Goal: Task Accomplishment & Management: Manage account settings

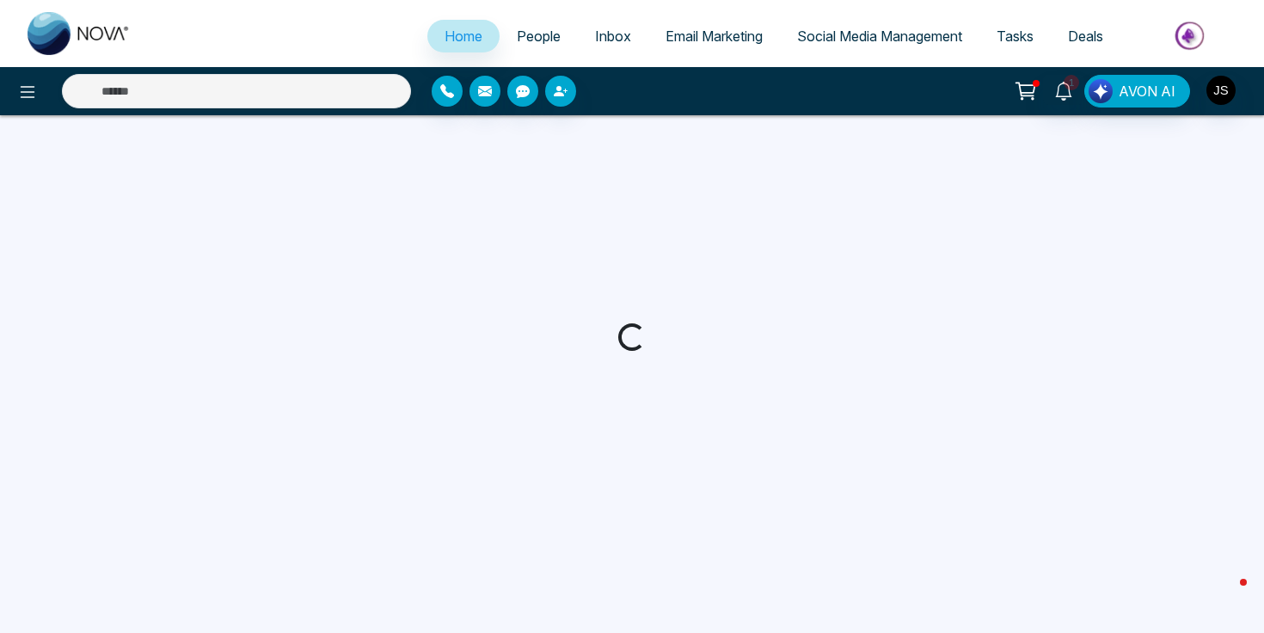
select select "*"
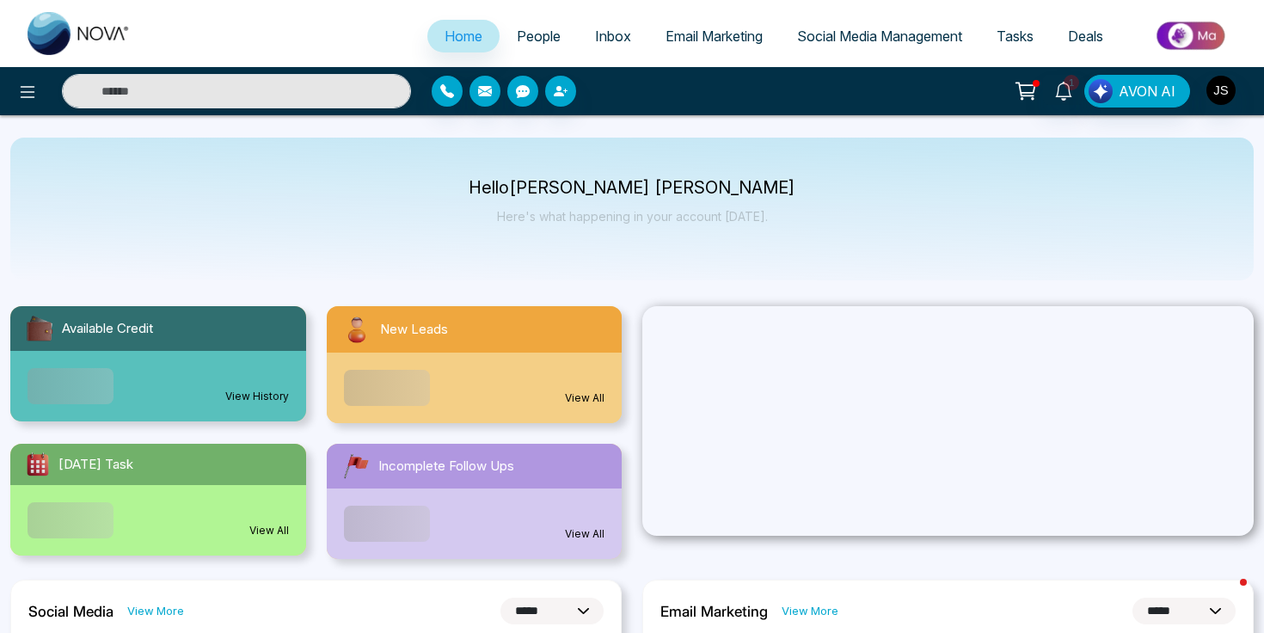
click at [517, 32] on span "People" at bounding box center [539, 36] width 44 height 17
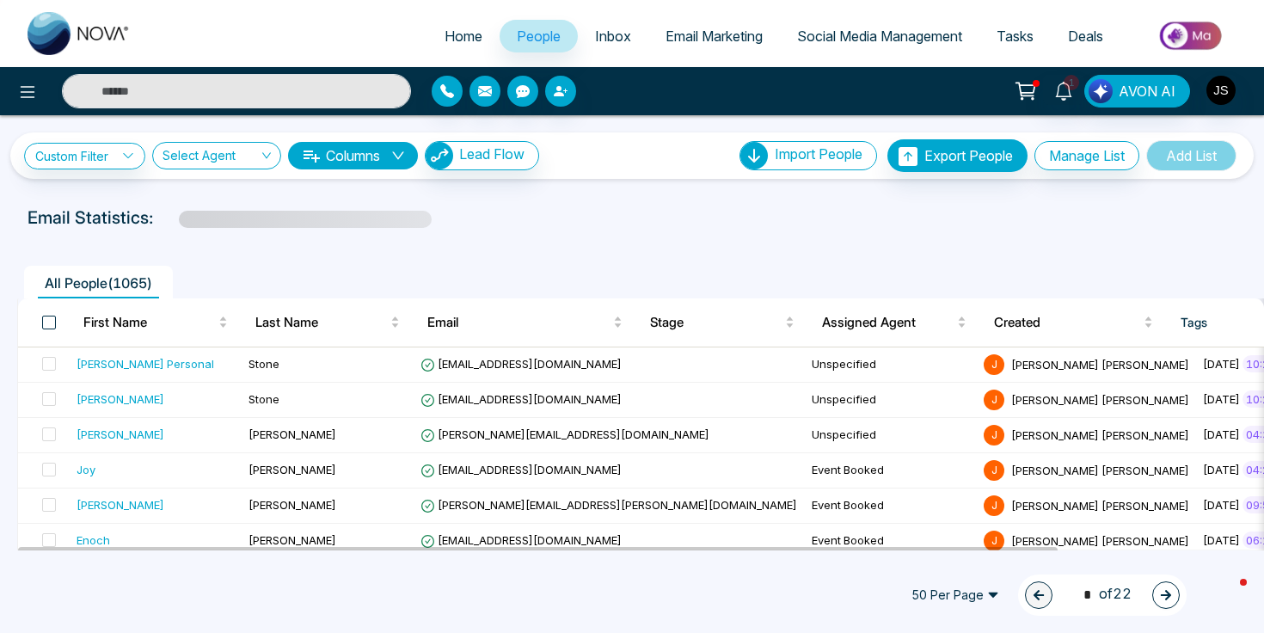
click at [50, 324] on span at bounding box center [49, 323] width 14 height 14
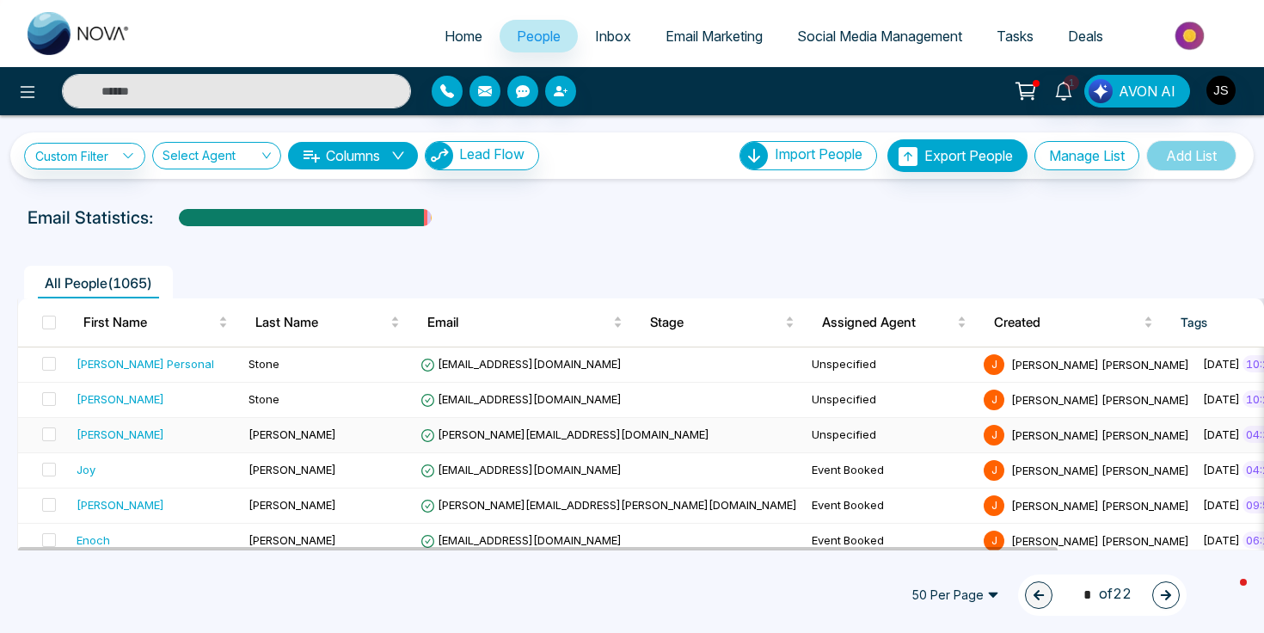
click at [56, 436] on td at bounding box center [44, 435] width 52 height 35
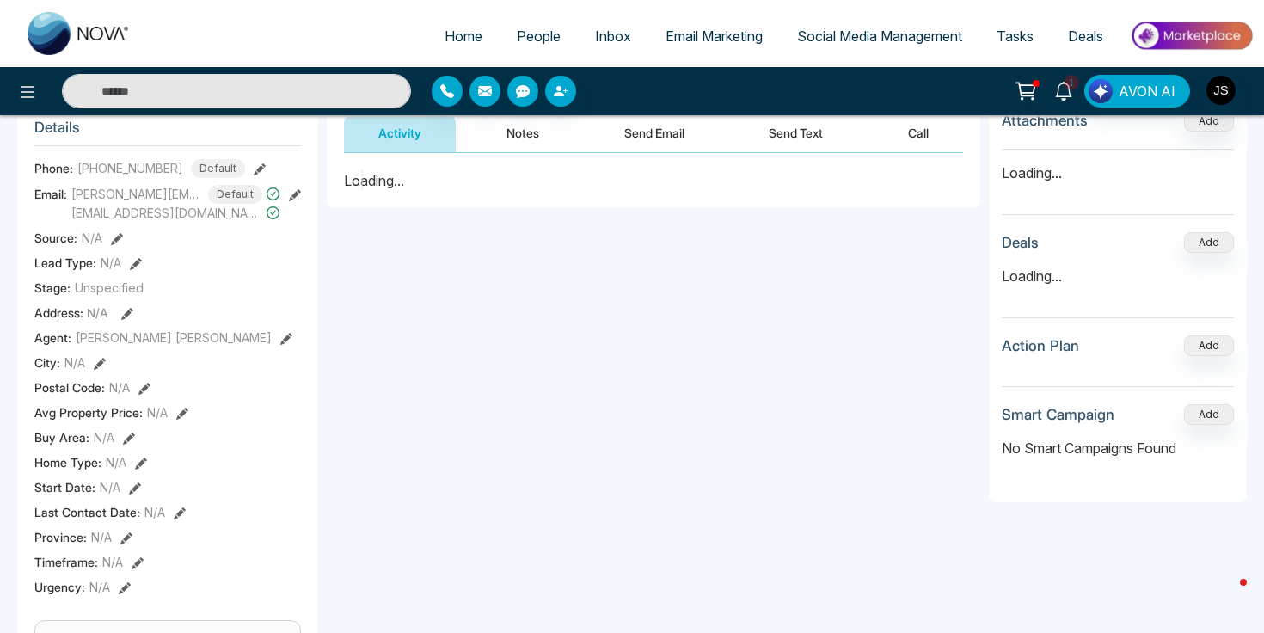
scroll to position [822, 0]
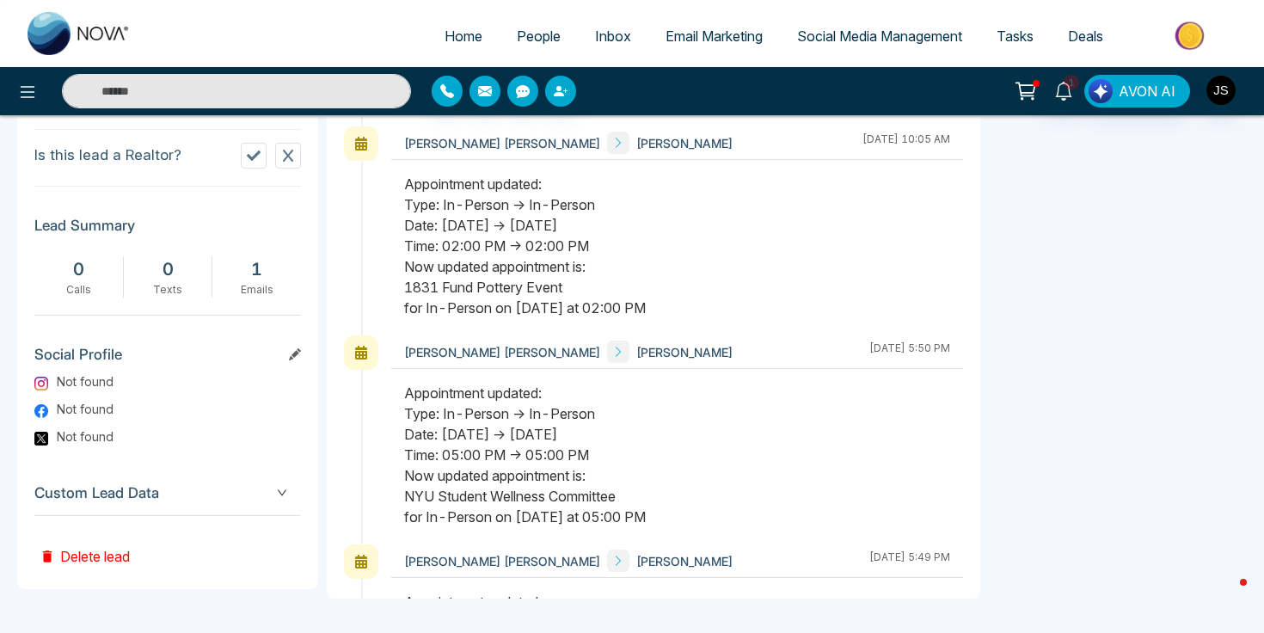
click at [81, 568] on button "Delete lead" at bounding box center [84, 544] width 101 height 56
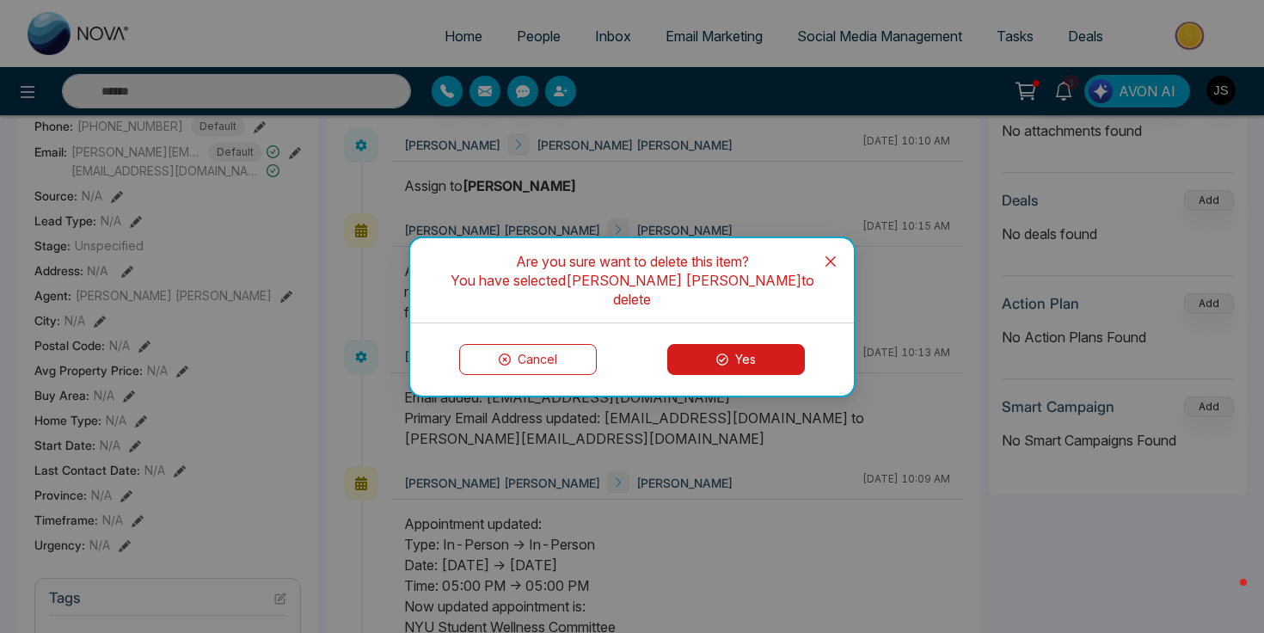
scroll to position [0, 1353]
click at [826, 268] on icon "close" at bounding box center [831, 262] width 14 height 14
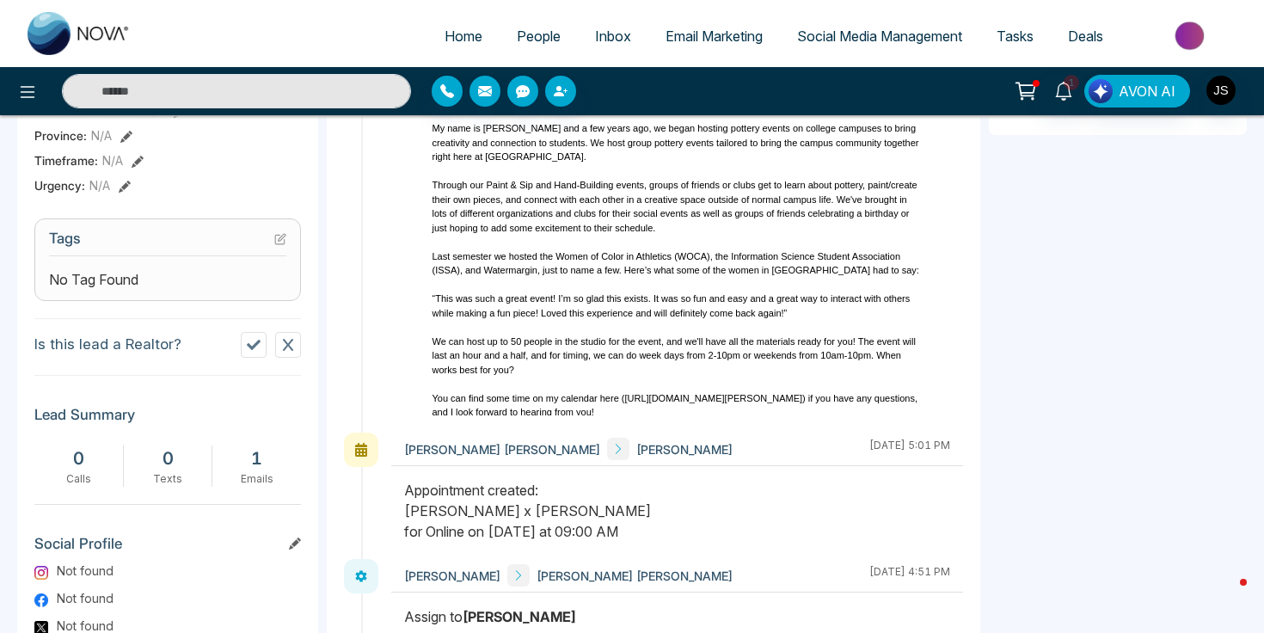
scroll to position [822, 0]
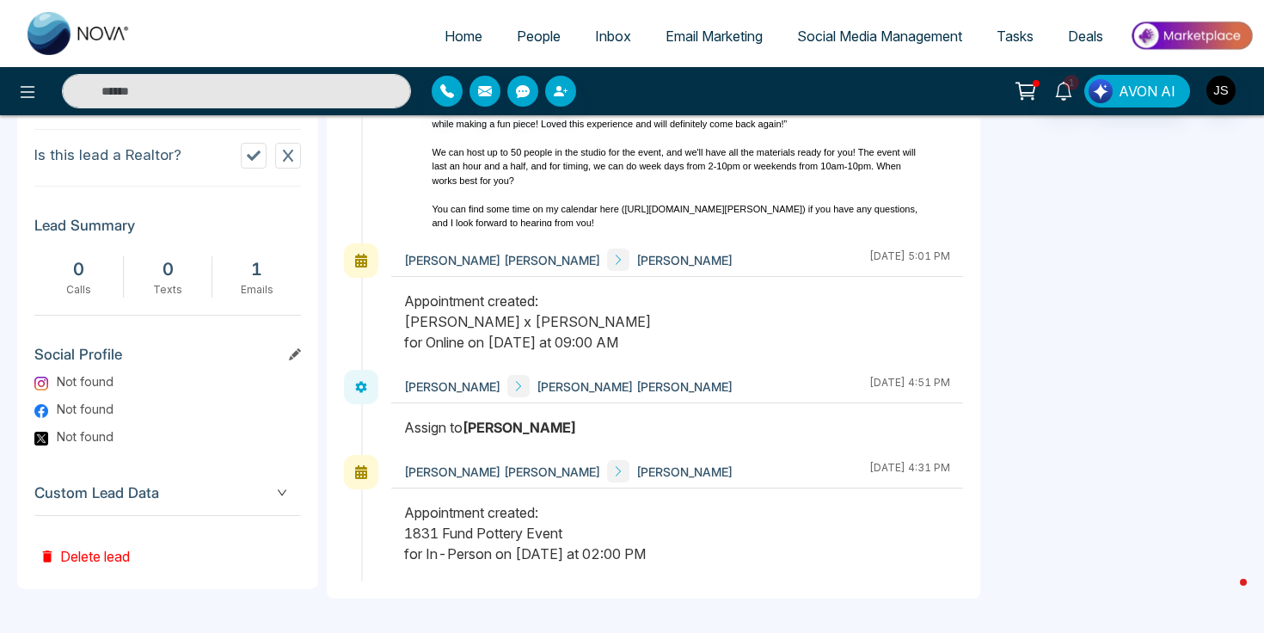
click at [107, 563] on button "Delete lead" at bounding box center [84, 544] width 101 height 56
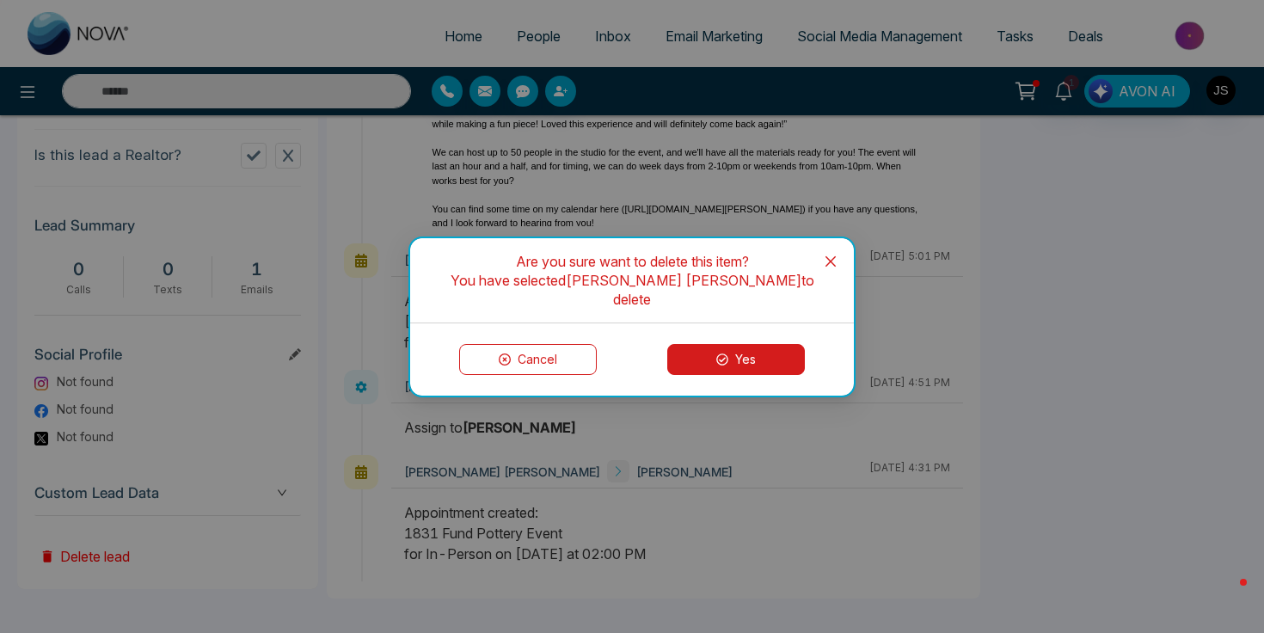
click at [697, 369] on div "Cancel Yes" at bounding box center [632, 359] width 444 height 72
click at [700, 360] on button "Yes" at bounding box center [736, 359] width 138 height 31
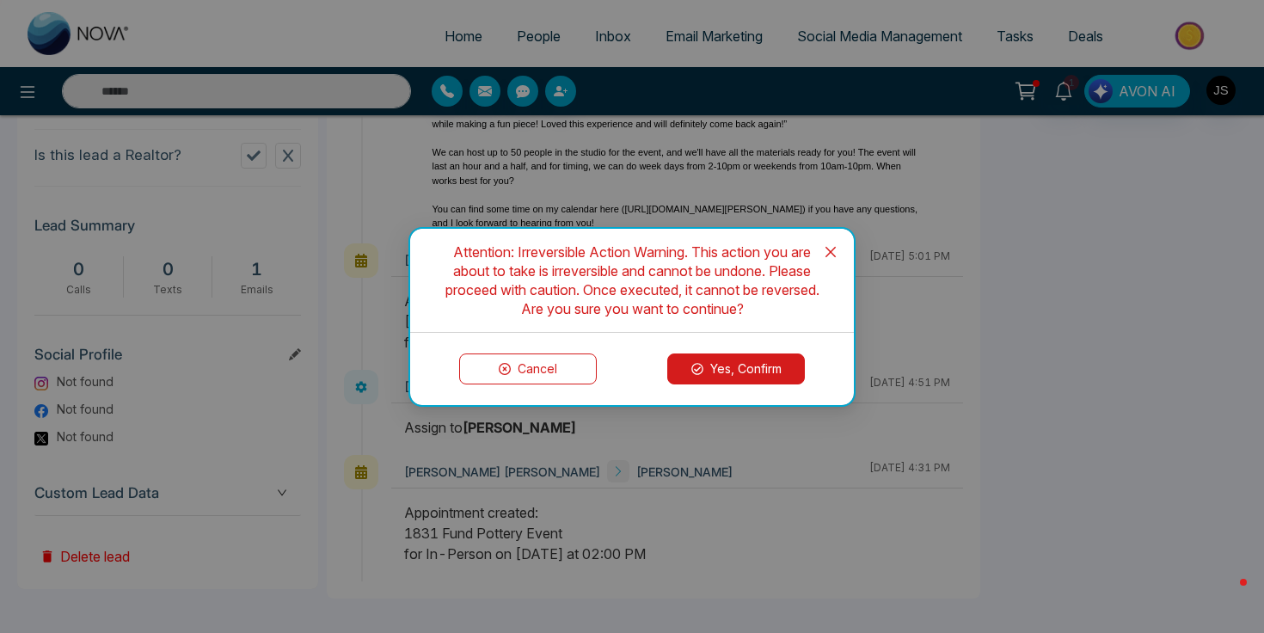
click at [687, 365] on button "Yes, Confirm" at bounding box center [736, 368] width 138 height 31
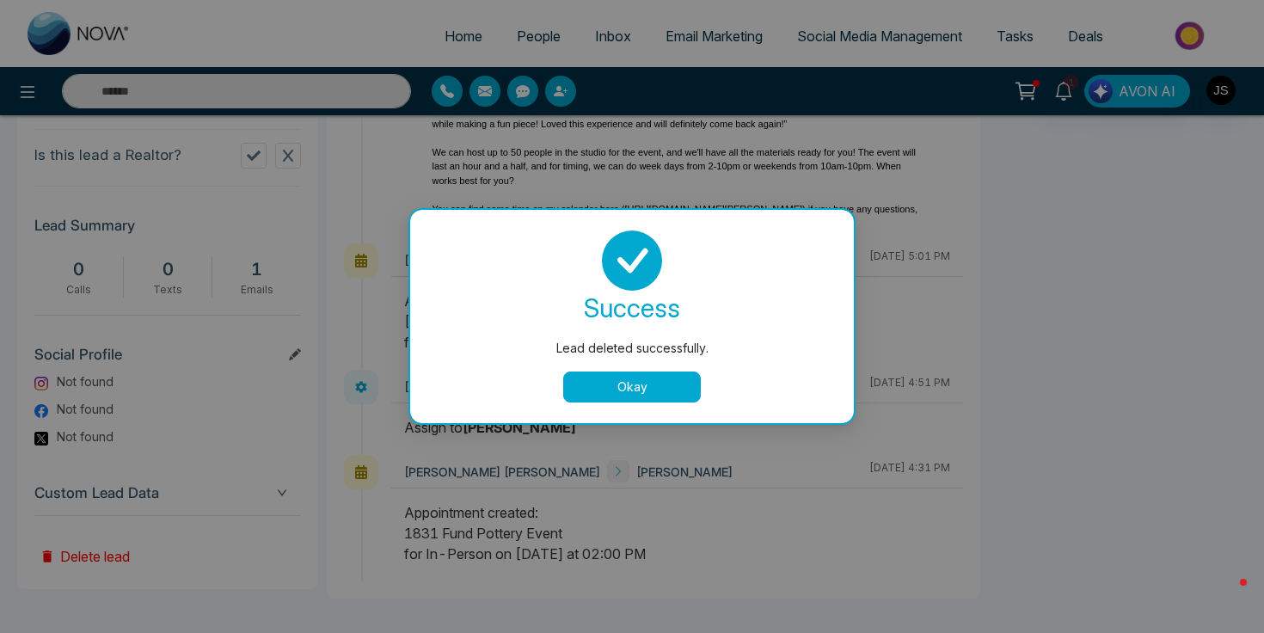
click at [599, 371] on button "Okay" at bounding box center [632, 386] width 138 height 31
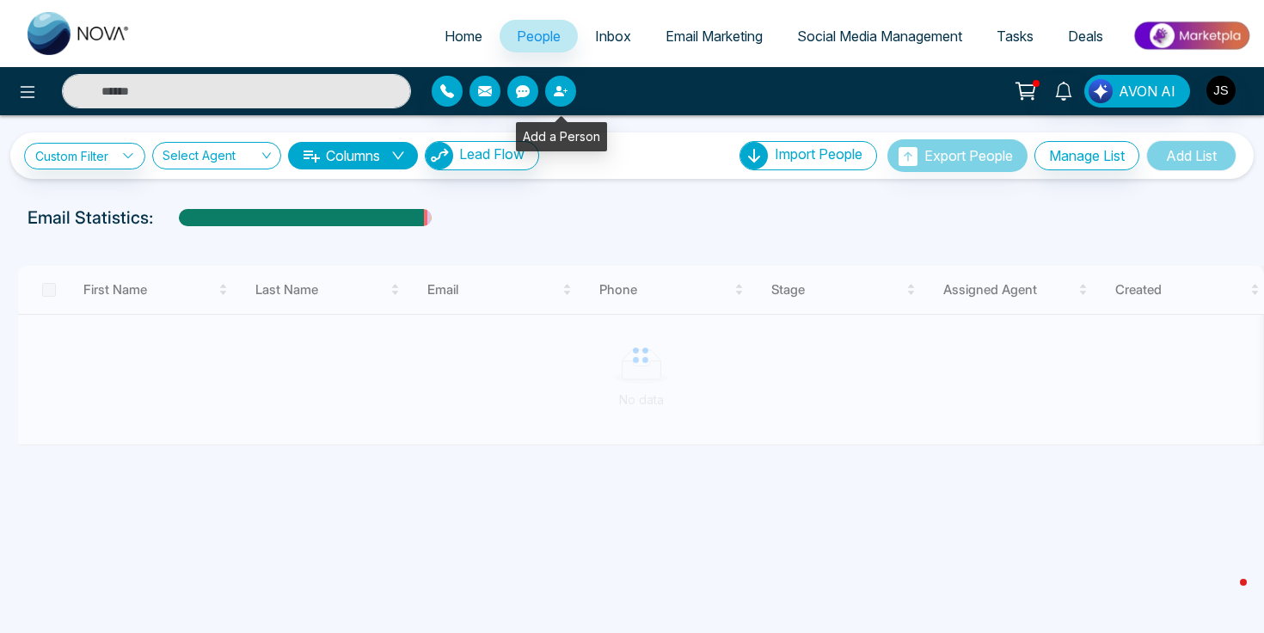
click at [565, 99] on button "button" at bounding box center [560, 91] width 31 height 31
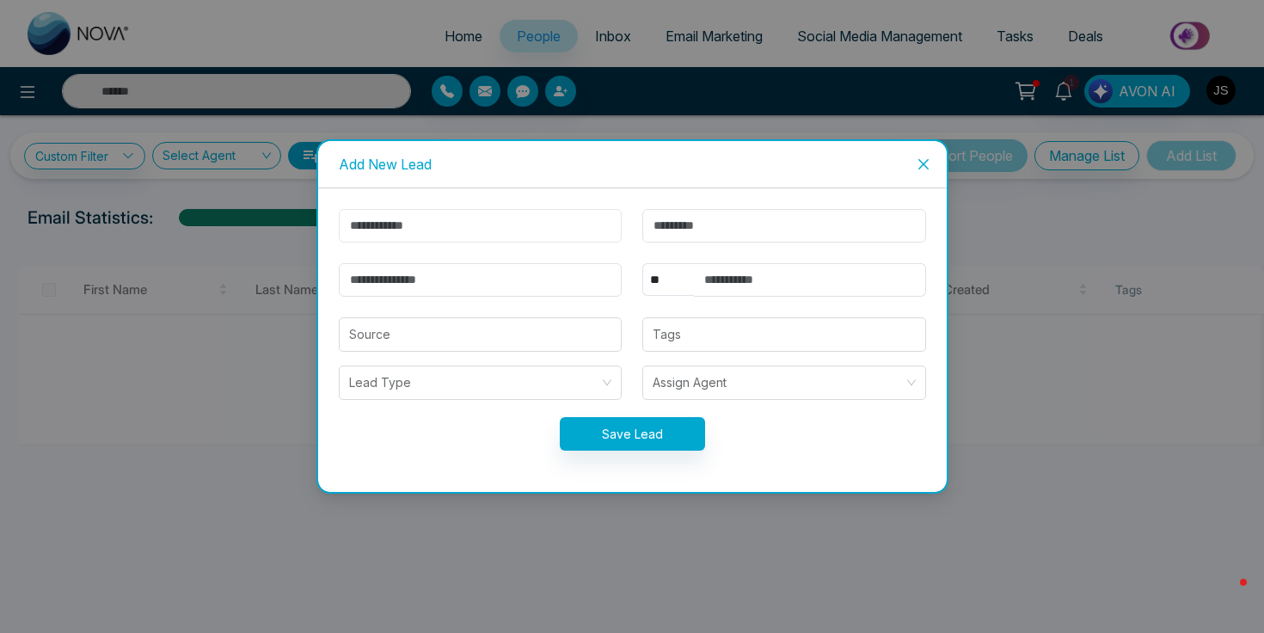
click at [456, 234] on input "text" at bounding box center [481, 226] width 284 height 34
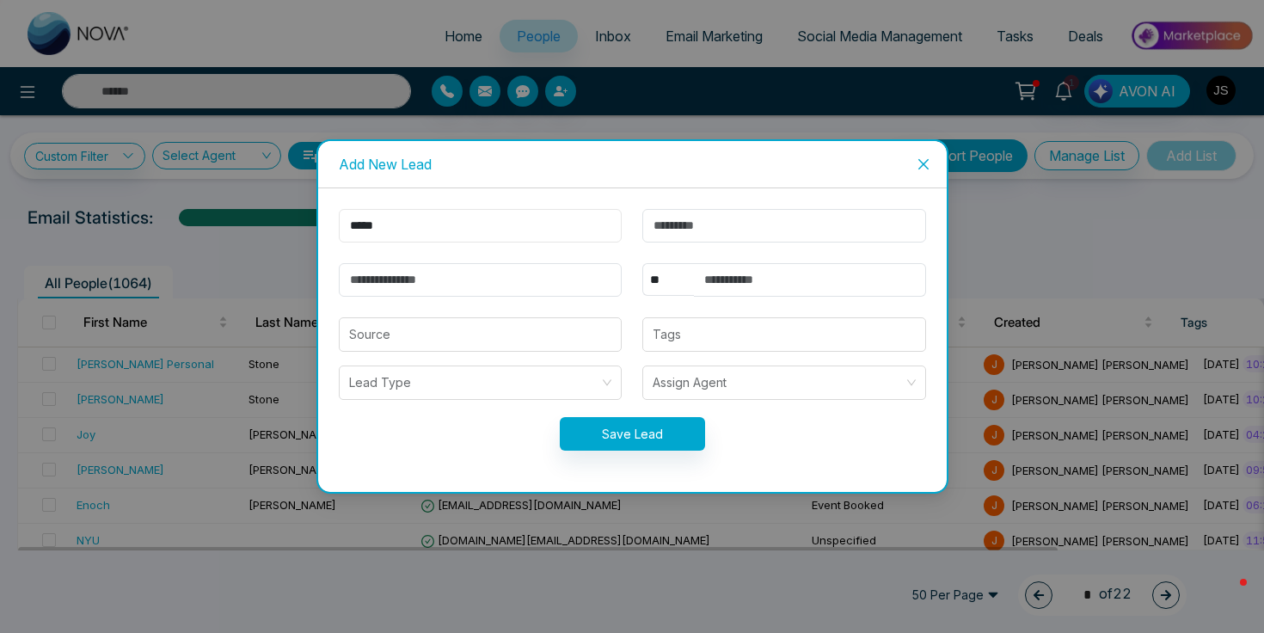
type input "*****"
type input "*******"
click at [418, 281] on input "email" at bounding box center [481, 280] width 284 height 34
type input "**********"
click at [765, 283] on input "text" at bounding box center [810, 280] width 232 height 34
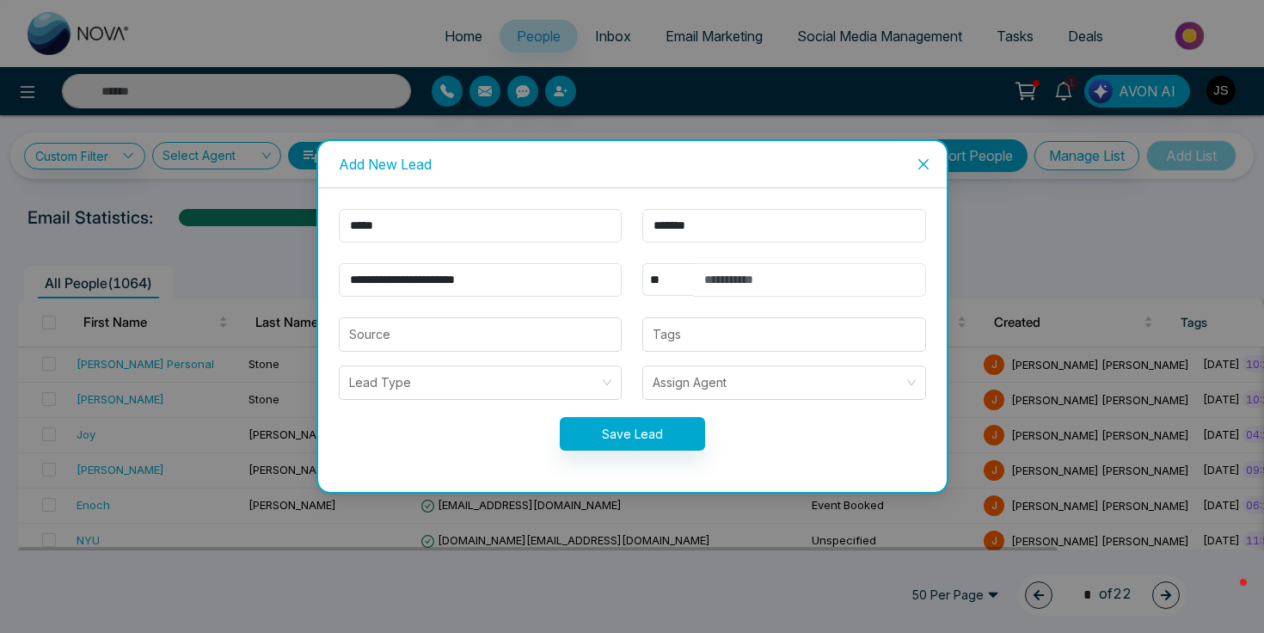
click at [765, 283] on input "text" at bounding box center [810, 280] width 232 height 34
click at [697, 326] on div at bounding box center [783, 334] width 273 height 21
type input "**********"
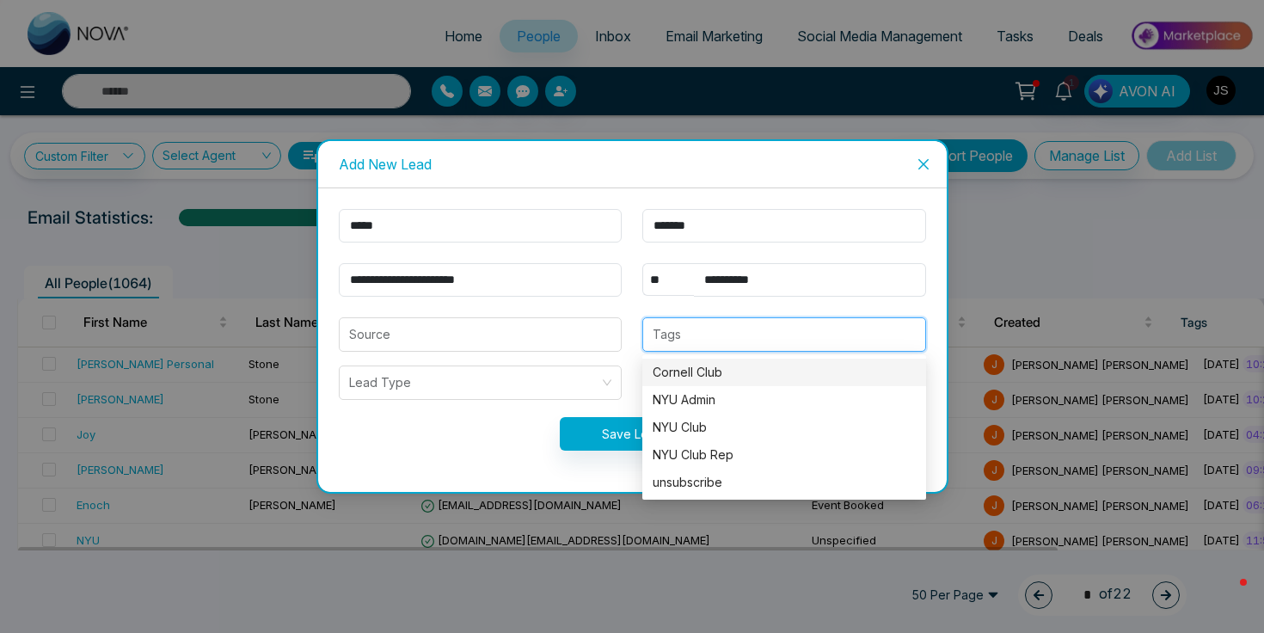
click at [636, 323] on div "Tags" at bounding box center [784, 334] width 304 height 34
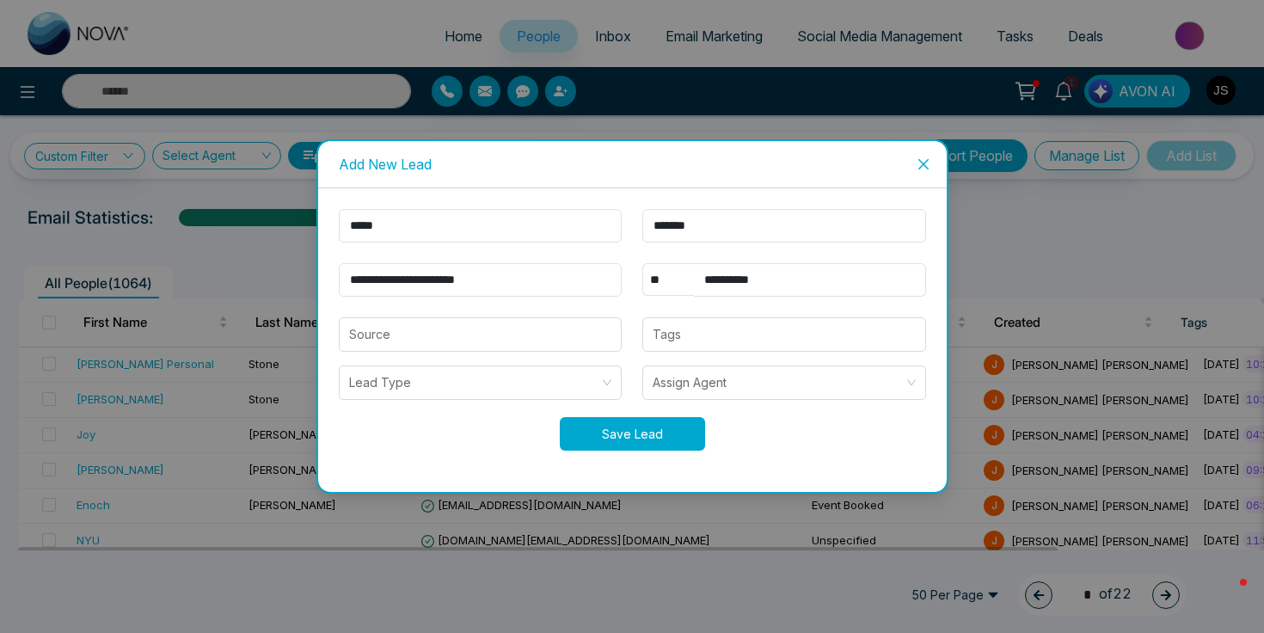
click at [652, 420] on button "Save Lead" at bounding box center [632, 434] width 145 height 34
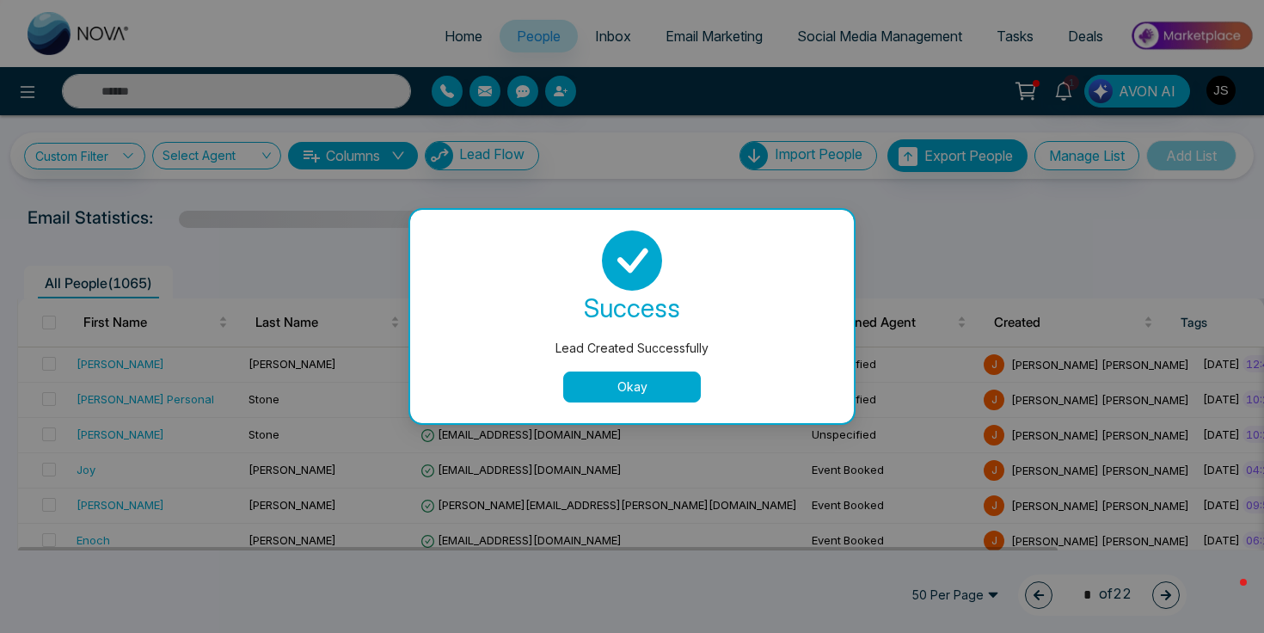
click at [668, 383] on button "Okay" at bounding box center [632, 386] width 138 height 31
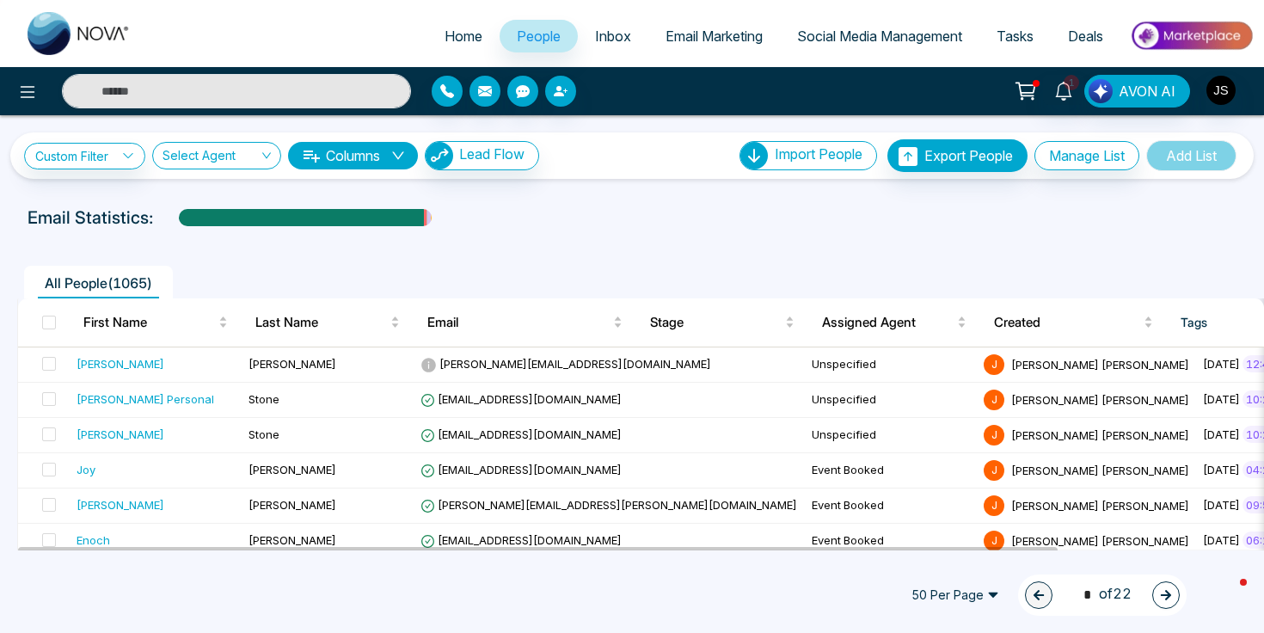
click at [537, 41] on span "People" at bounding box center [539, 36] width 44 height 17
click at [42, 323] on span at bounding box center [49, 323] width 14 height 14
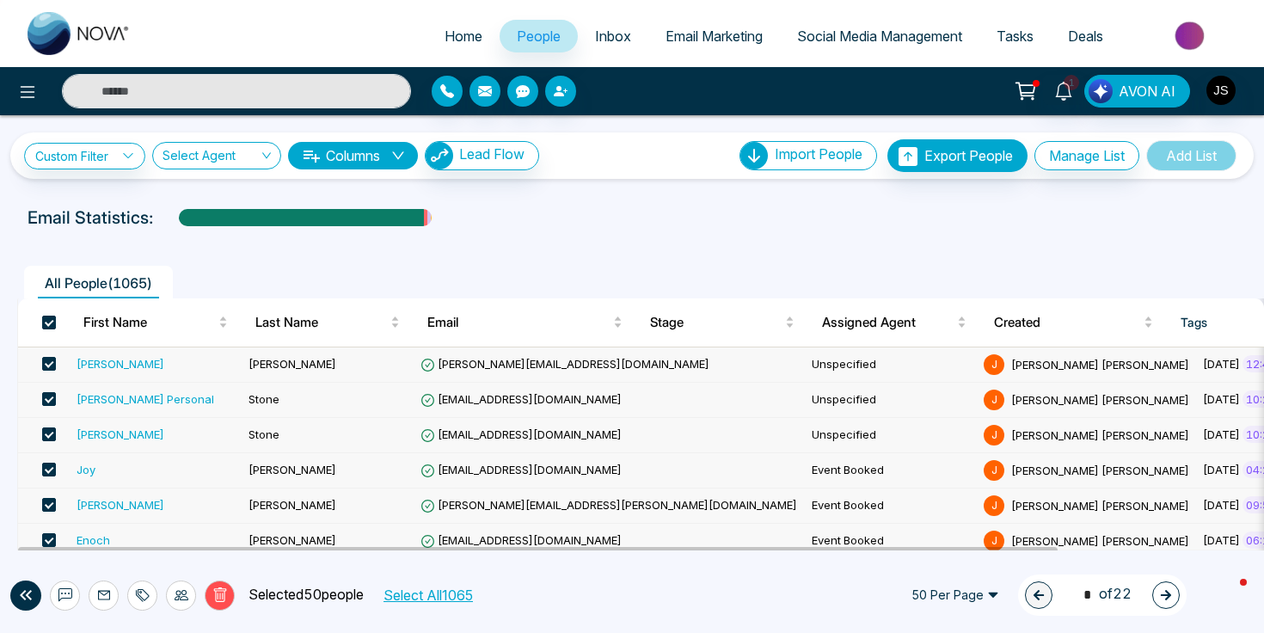
click at [411, 592] on button "Select All 1065" at bounding box center [427, 595] width 101 height 22
click at [193, 596] on div at bounding box center [181, 595] width 30 height 30
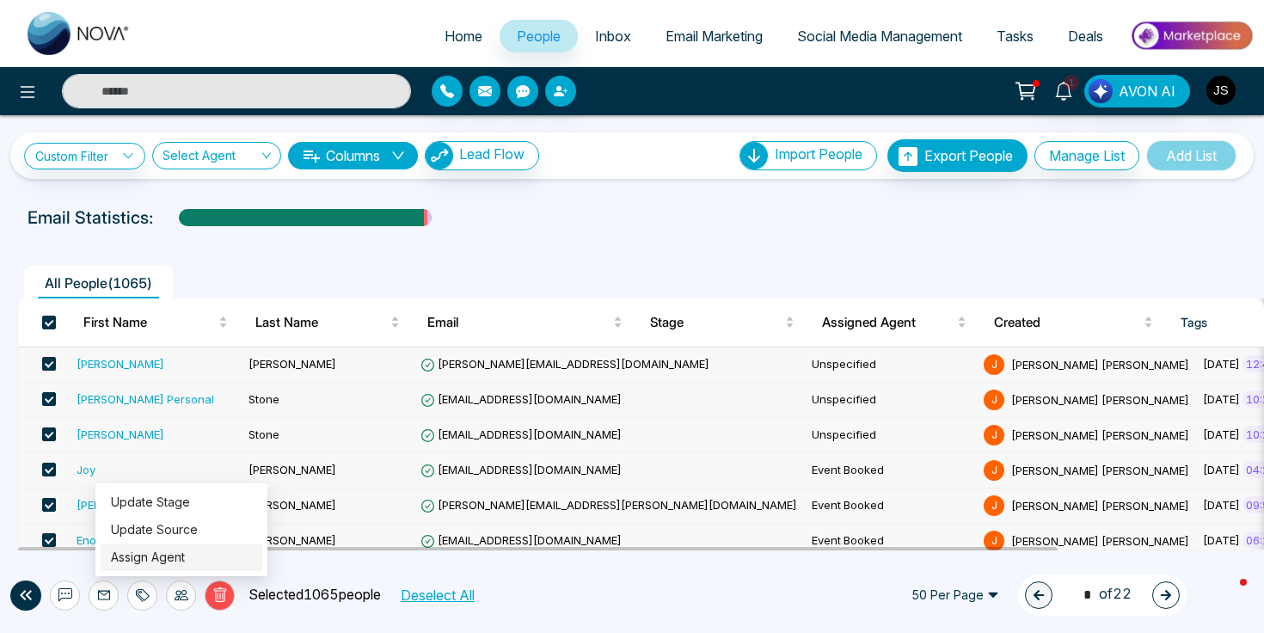
click at [185, 550] on link "Assign Agent" at bounding box center [148, 556] width 74 height 15
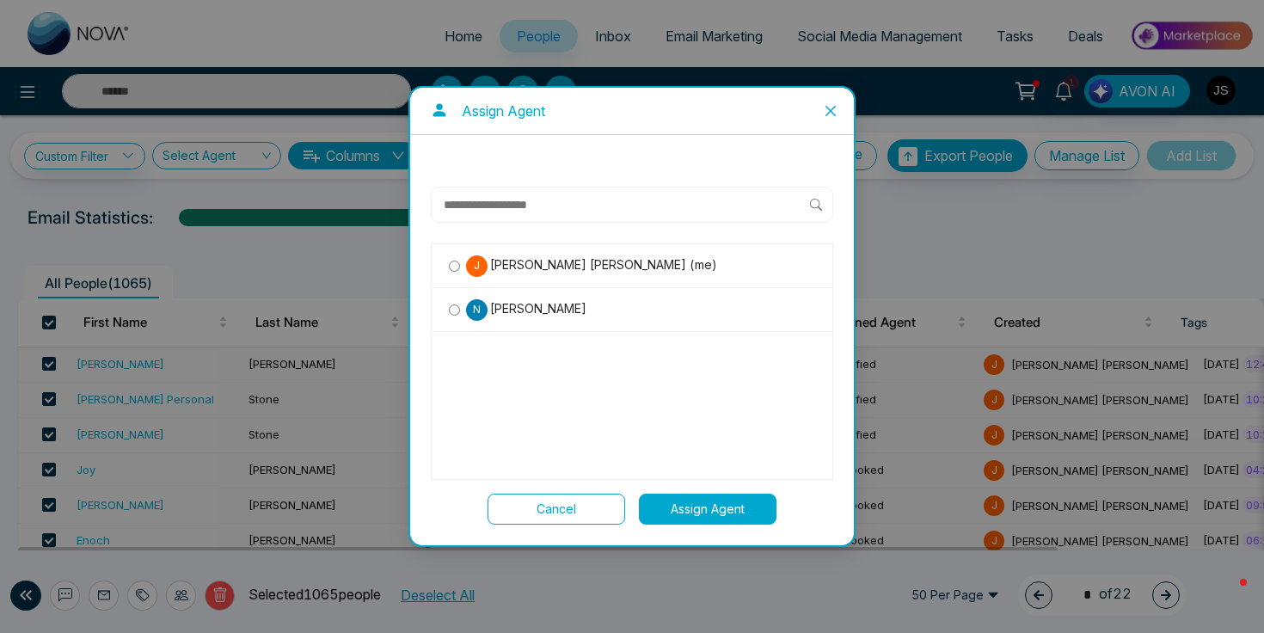
click at [519, 313] on span "Nadia Vazquez" at bounding box center [537, 308] width 99 height 19
click at [737, 504] on button "Assign Agent" at bounding box center [708, 509] width 138 height 31
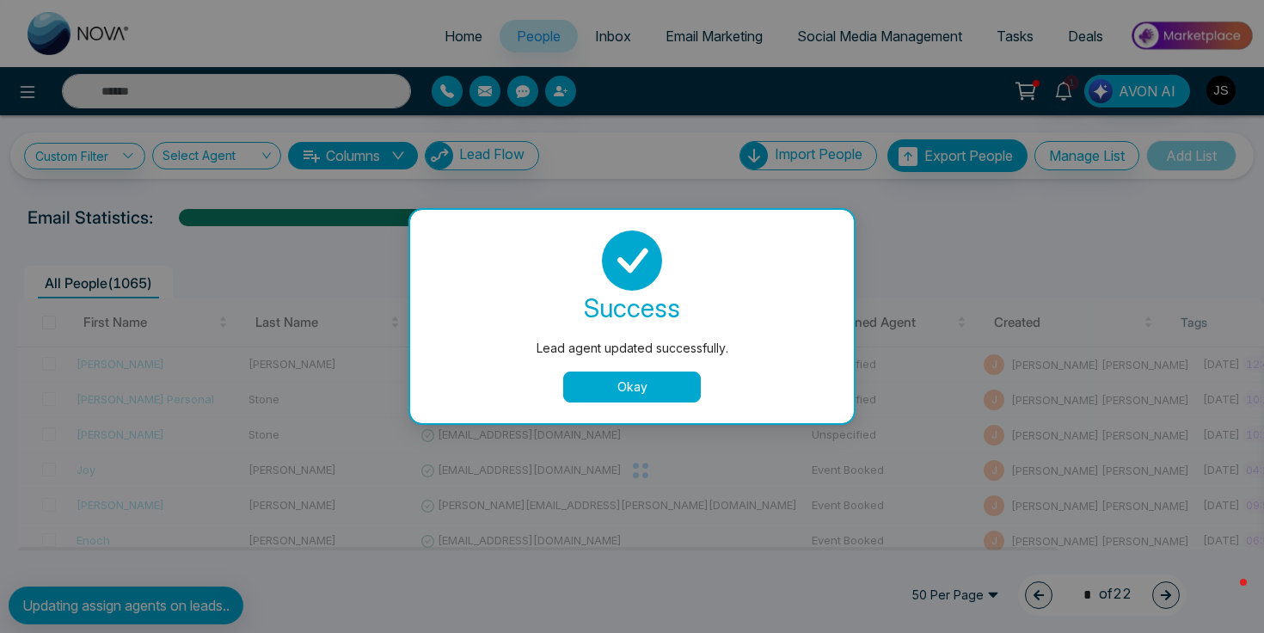
click at [677, 387] on button "Okay" at bounding box center [632, 386] width 138 height 31
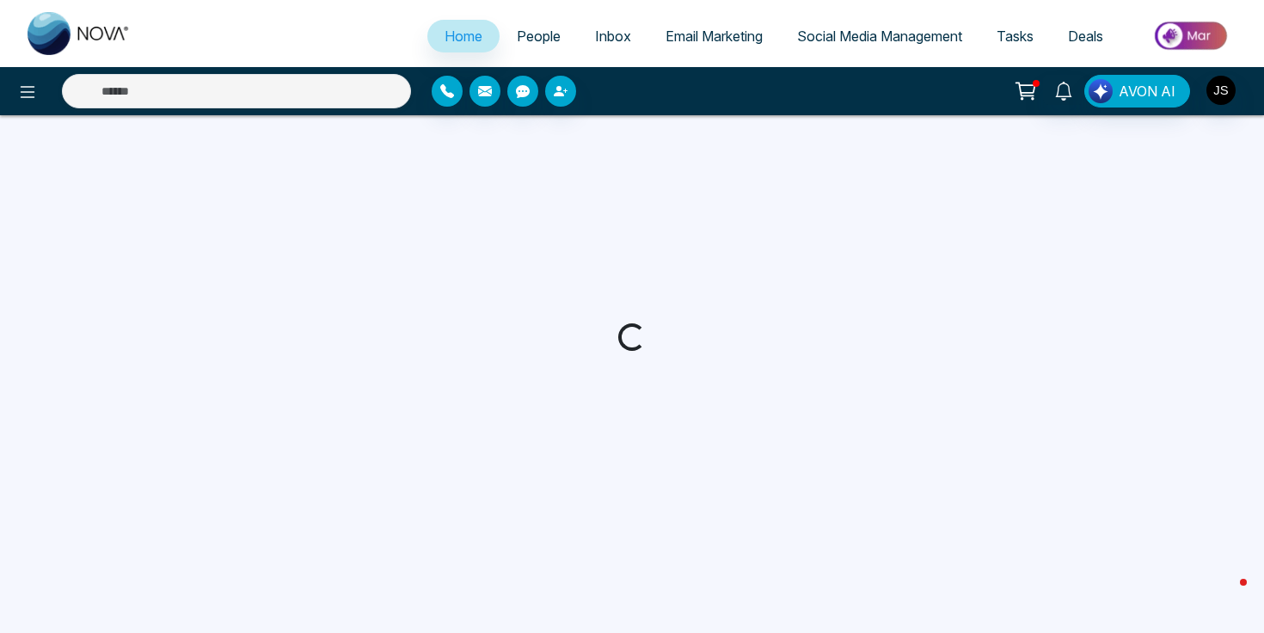
select select "*"
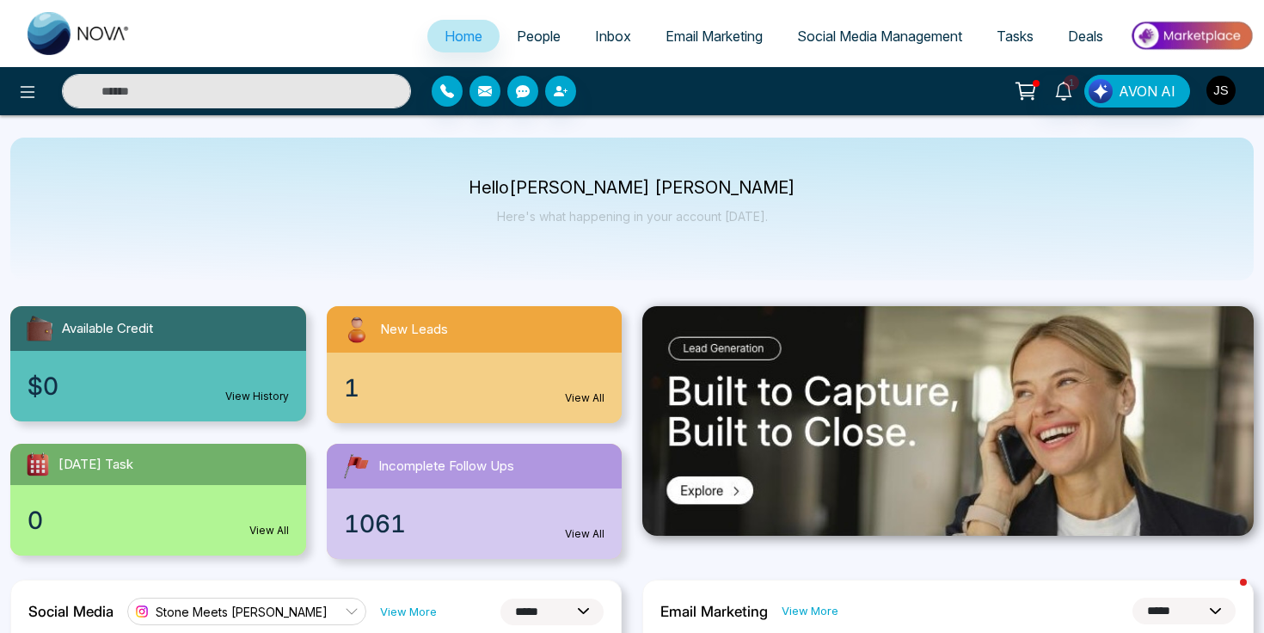
click at [1206, 88] on button "button" at bounding box center [1221, 90] width 31 height 31
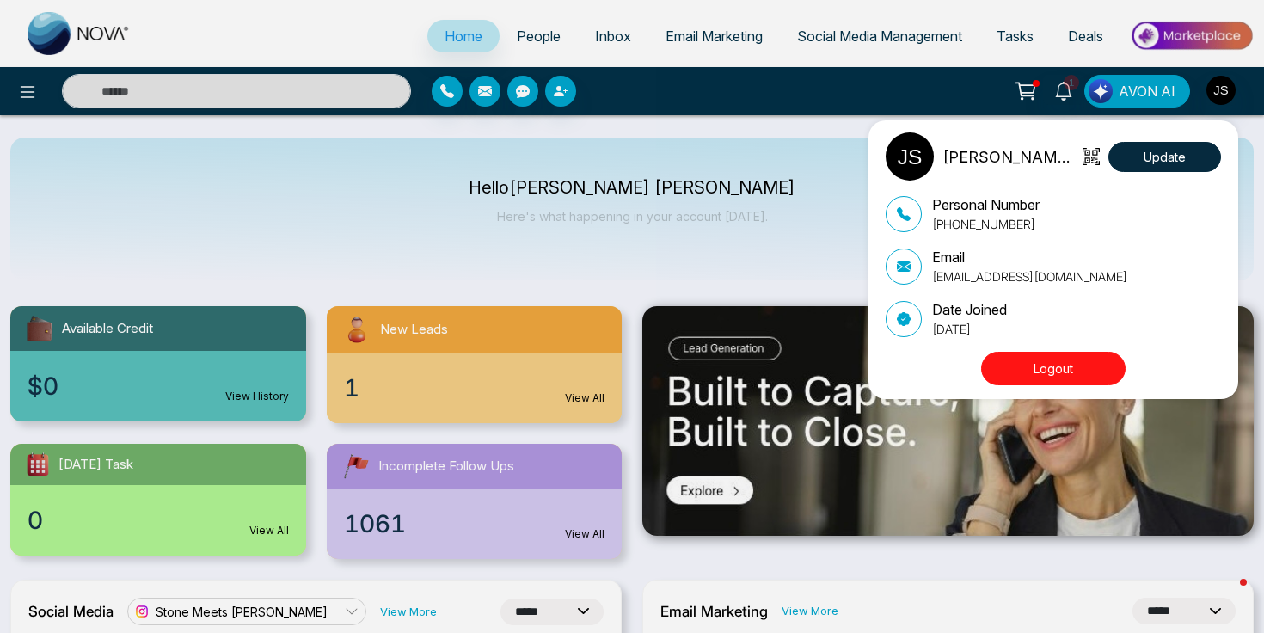
click at [837, 271] on div "[PERSON_NAME] [PERSON_NAME] Update Personal Number [PHONE_NUMBER] Email [EMAIL_…" at bounding box center [632, 316] width 1264 height 633
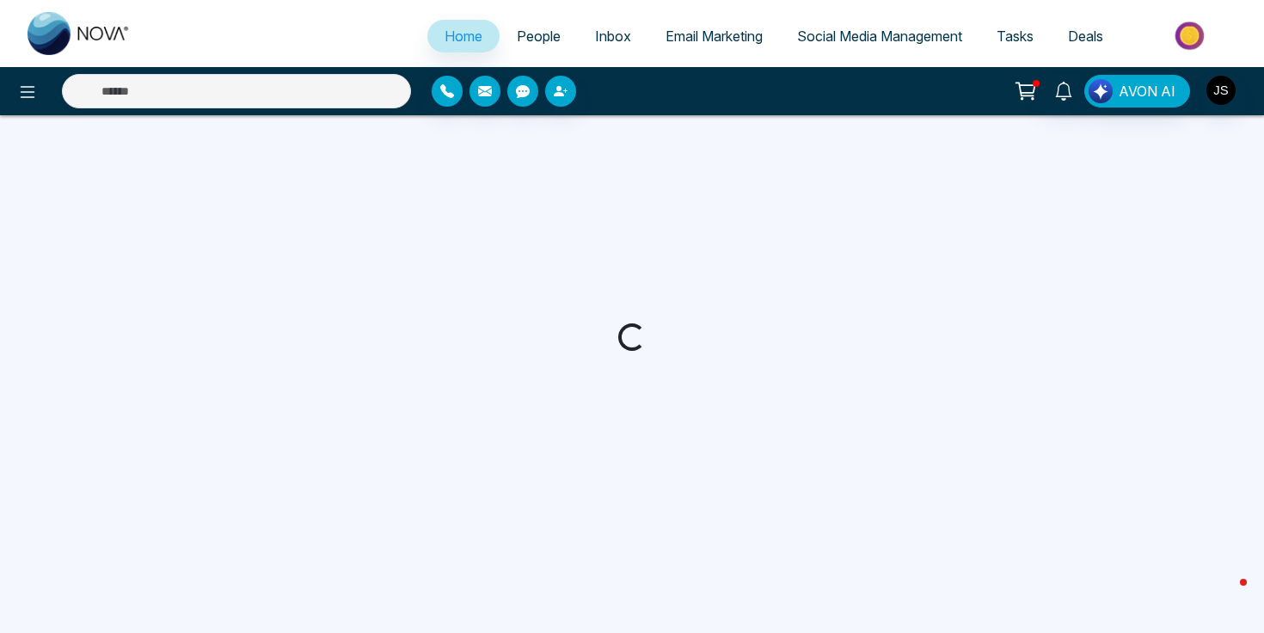
select select "*"
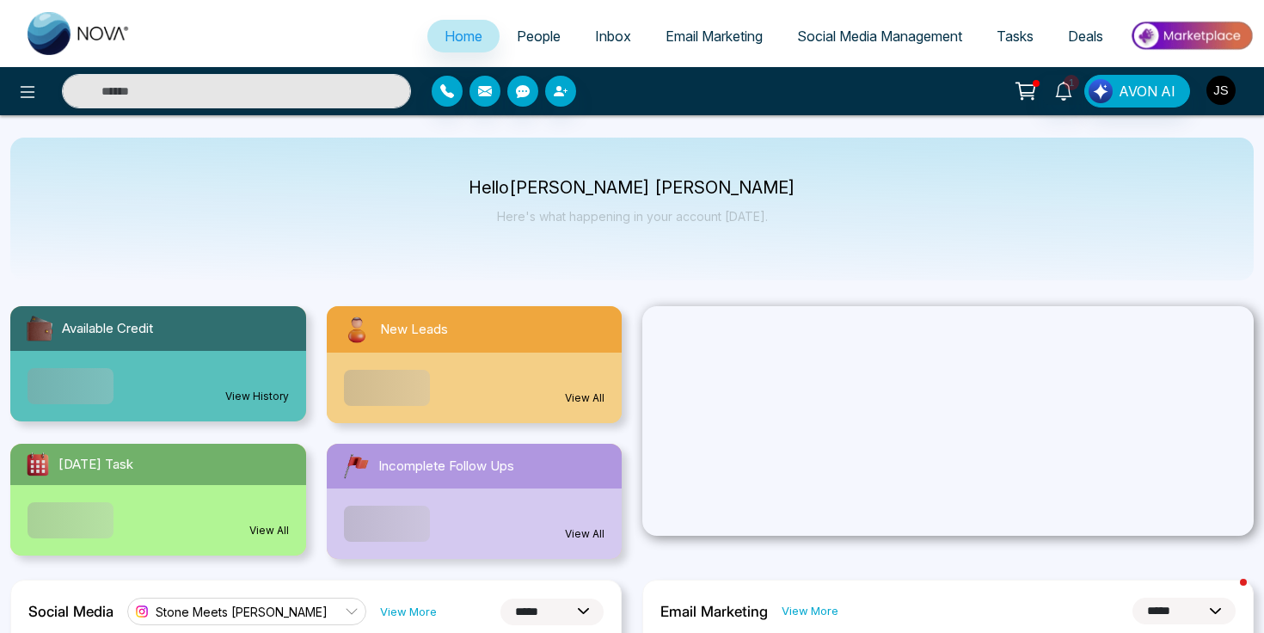
click at [1216, 85] on img "button" at bounding box center [1220, 90] width 29 height 29
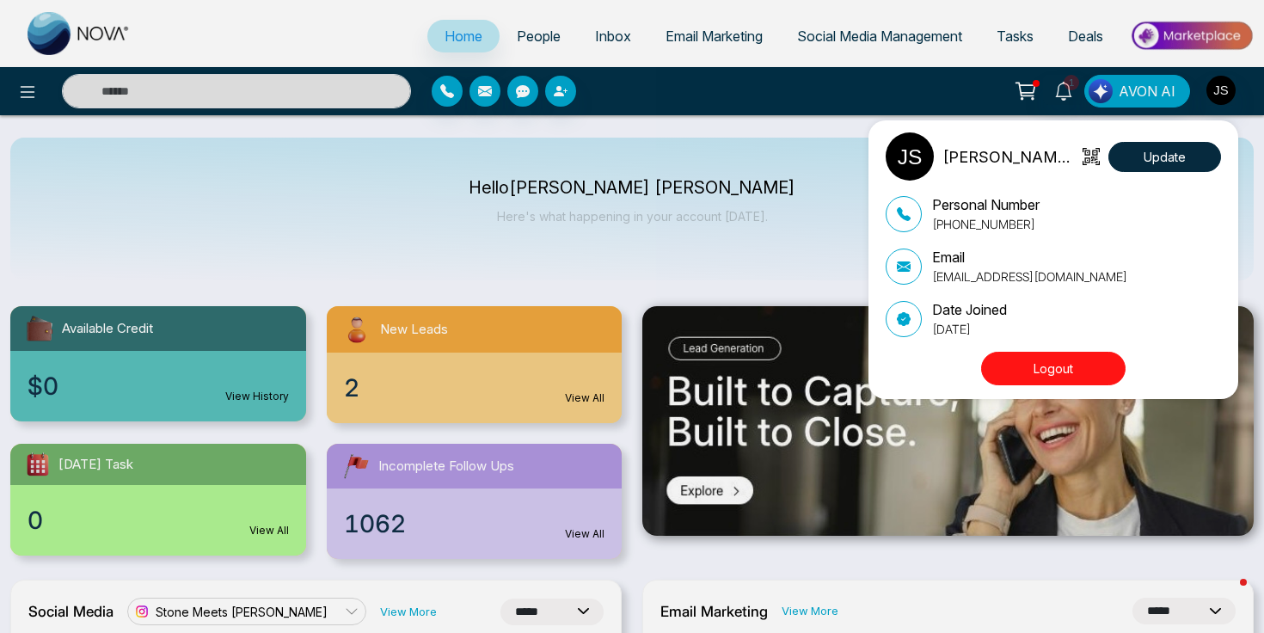
click at [1077, 373] on button "Logout" at bounding box center [1053, 369] width 144 height 34
